Goal: Task Accomplishment & Management: Complete application form

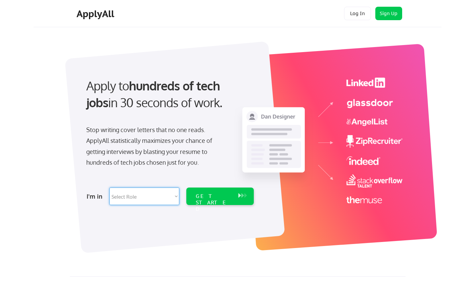
select select ""engineering""
click at [228, 193] on div "GET STARTED" at bounding box center [214, 202] width 36 height 19
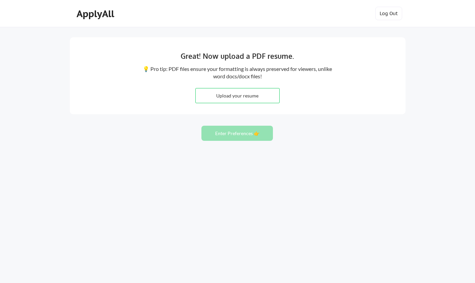
click at [244, 126] on button "Enter Preferences 👉" at bounding box center [237, 133] width 72 height 15
click at [247, 95] on input "file" at bounding box center [238, 95] width 84 height 14
click at [231, 90] on input "file" at bounding box center [238, 95] width 84 height 14
type input "C:\fakepath\Leader.pdf"
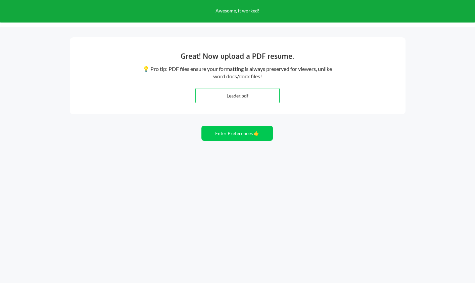
click at [171, 137] on div "Great! Now upload a PDF resume. 💡 Pro tip: PDF files ensure your formatting is …" at bounding box center [237, 141] width 475 height 283
click at [229, 132] on button "Enter Preferences 👉" at bounding box center [237, 133] width 72 height 15
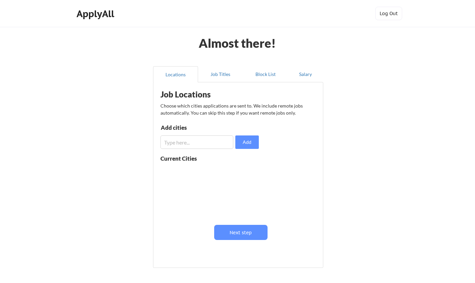
click at [181, 139] on input "input" at bounding box center [196, 141] width 73 height 13
type input "Austin"
click at [253, 140] on button "Add" at bounding box center [247, 141] width 24 height 13
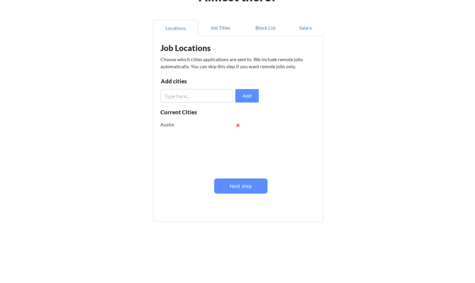
scroll to position [40, 0]
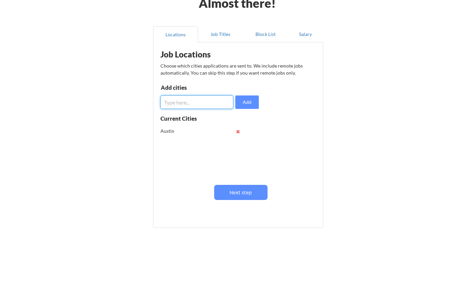
click at [185, 102] on input "input" at bounding box center [196, 101] width 73 height 13
type input "ERound"
type input "Round Rock, TX"
click at [263, 102] on div "Job Locations Choose which cities applications are sent to. We include remote j…" at bounding box center [240, 133] width 166 height 174
click at [246, 102] on button "Add" at bounding box center [247, 101] width 24 height 13
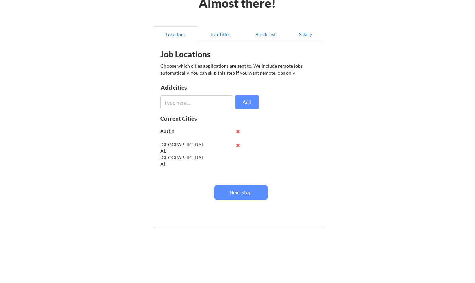
click at [239, 135] on div "Austin" at bounding box center [202, 131] width 85 height 13
click at [240, 133] on button at bounding box center [238, 131] width 5 height 5
click at [190, 107] on input "input" at bounding box center [196, 101] width 73 height 13
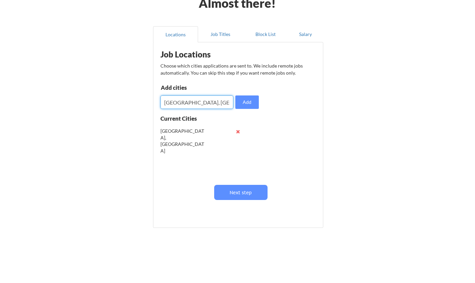
type input "Austin, TX"
click at [248, 96] on button "Add" at bounding box center [247, 101] width 24 height 13
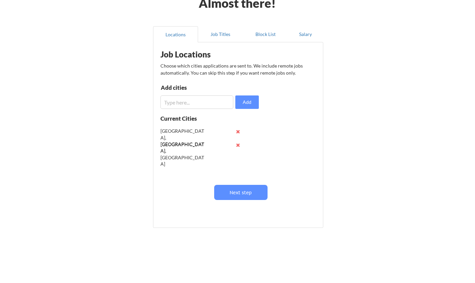
click at [112, 135] on div "Almost there! Locations Job Titles Block List Salary Job Locations Choose which…" at bounding box center [237, 124] width 475 height 329
click at [216, 34] on button "Job Titles" at bounding box center [220, 34] width 45 height 16
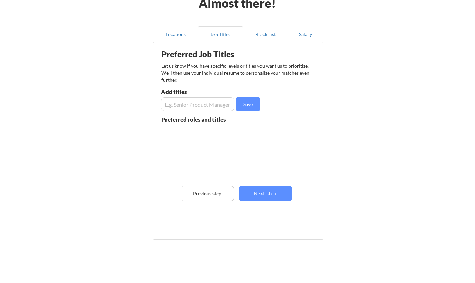
click at [182, 105] on input "input" at bounding box center [197, 103] width 73 height 13
type input "Engineering Manager"
click at [247, 105] on button "Save" at bounding box center [248, 103] width 24 height 13
click at [189, 105] on input "input" at bounding box center [197, 103] width 73 height 13
type input "Senior Engineering Manager"
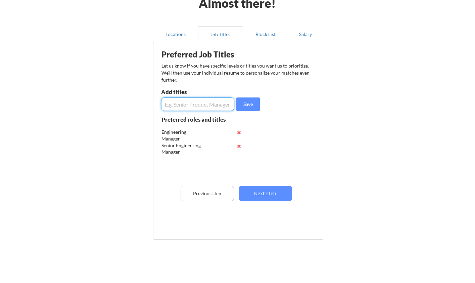
click at [199, 105] on input "input" at bounding box center [197, 103] width 73 height 13
type input "Frontend Engineering Manager"
click at [251, 100] on button "Save" at bounding box center [248, 103] width 24 height 13
click at [179, 105] on input "input" at bounding box center [197, 103] width 73 height 13
paste input "Frontend Engineering Manager"
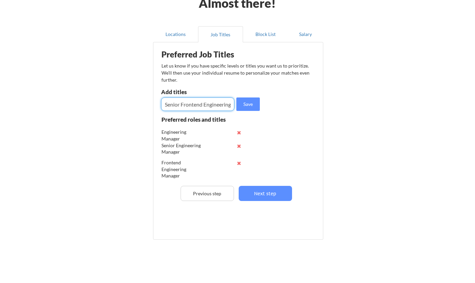
click at [178, 105] on input "input" at bounding box center [197, 103] width 73 height 13
type input "Senior Frontend Front-end Engineering Manager"
click at [247, 106] on button "Save" at bounding box center [248, 103] width 24 height 13
click at [166, 168] on div "Frontend Engineering Manager" at bounding box center [184, 169] width 44 height 20
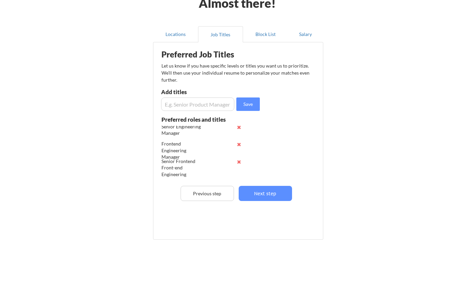
click at [130, 164] on div "Almost there! Locations Job Titles Block List Salary Preferred Job Titles Let u…" at bounding box center [237, 130] width 475 height 341
click at [273, 195] on button "Next step" at bounding box center [265, 193] width 53 height 15
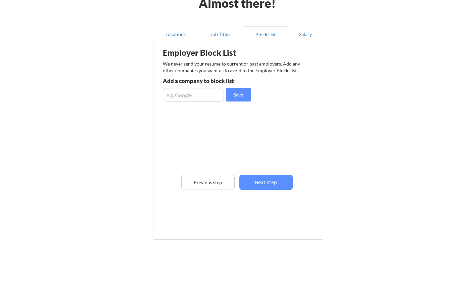
click at [187, 95] on input "input" at bounding box center [193, 94] width 61 height 13
click at [245, 147] on div "Employer Block List We never send your resume to current or past employers. Add…" at bounding box center [238, 131] width 163 height 174
click at [263, 182] on button "Next step" at bounding box center [265, 182] width 53 height 15
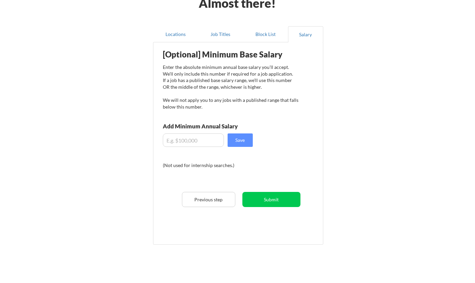
click at [185, 143] on input "input" at bounding box center [193, 139] width 61 height 13
type input "$200,000"
click at [145, 141] on div "Almost there! Locations Job Titles Block List Salary Employer Block List We nev…" at bounding box center [237, 133] width 475 height 346
click at [242, 138] on button "Save" at bounding box center [240, 139] width 25 height 13
click at [266, 196] on button "Submit" at bounding box center [271, 199] width 58 height 15
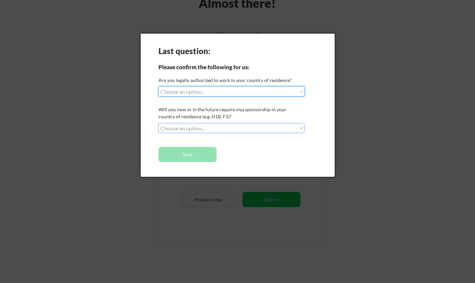
select select ""yes__i_am_a_us_citizen""
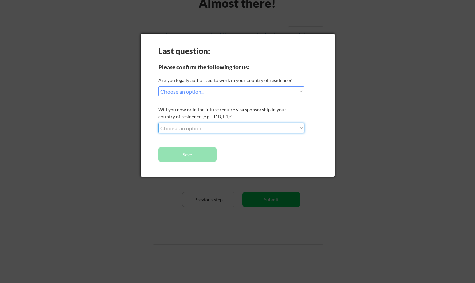
select select ""no__i_will_not_need_sponsorship""
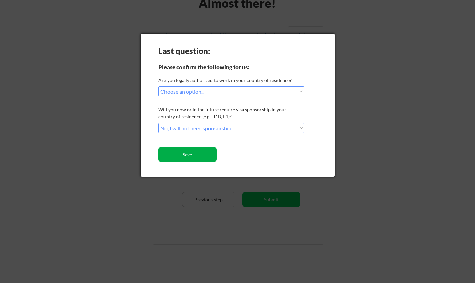
click at [184, 157] on button "Save" at bounding box center [187, 154] width 58 height 15
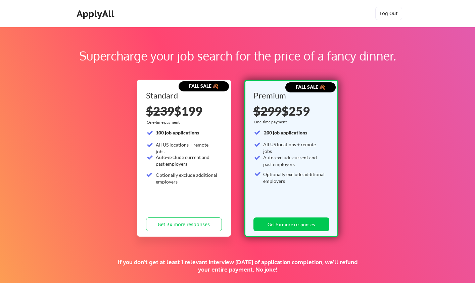
click at [69, 113] on div "Supercharge your job search for the price of a fancy dinner. FALL SALE 🍂 Standa…" at bounding box center [237, 210] width 475 height 367
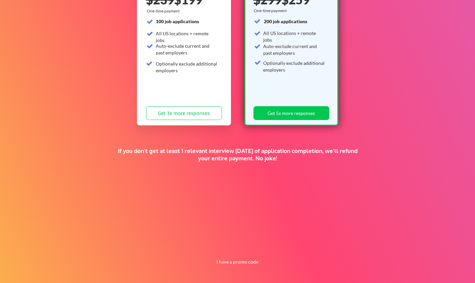
scroll to position [111, 0]
click at [238, 263] on button "I have a promo code" at bounding box center [237, 262] width 49 height 8
